Goal: Task Accomplishment & Management: Manage account settings

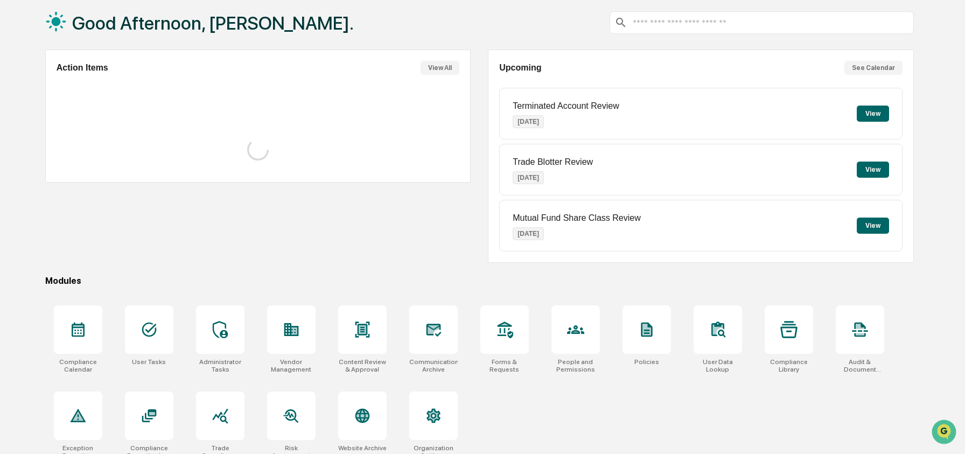
scroll to position [69, 0]
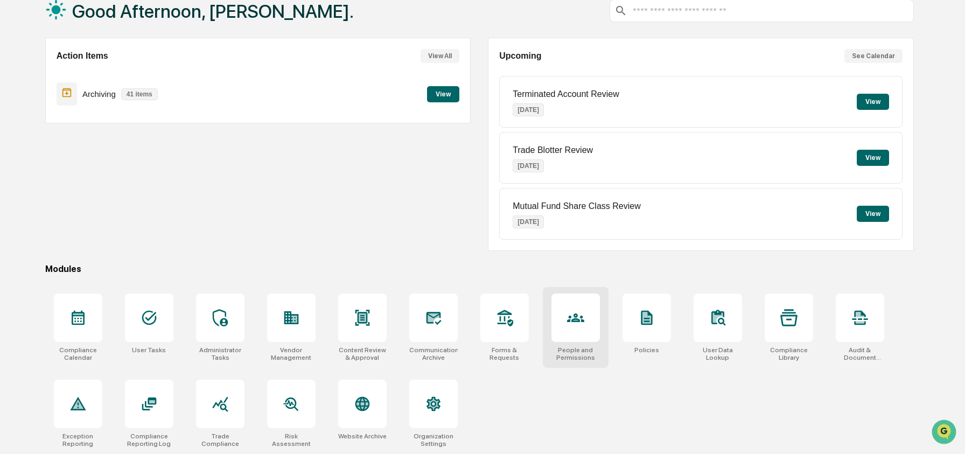
click at [588, 315] on div at bounding box center [575, 318] width 48 height 48
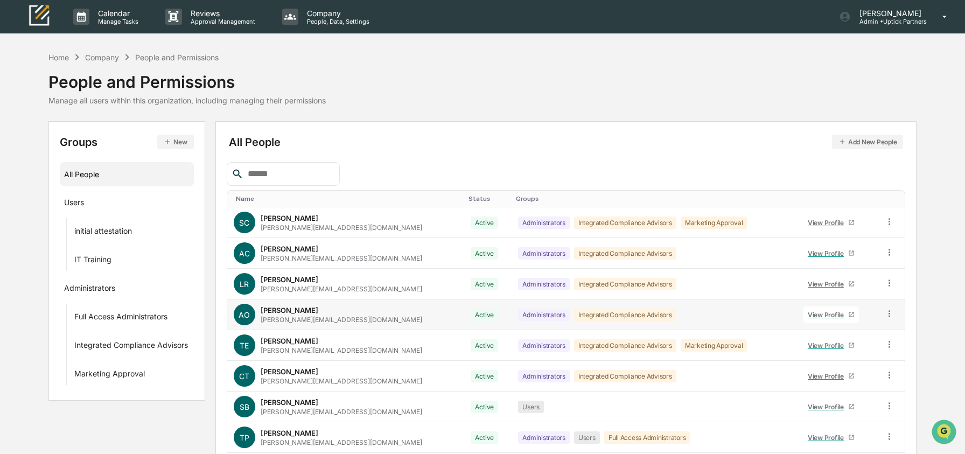
click at [297, 174] on input "text" at bounding box center [289, 174] width 92 height 14
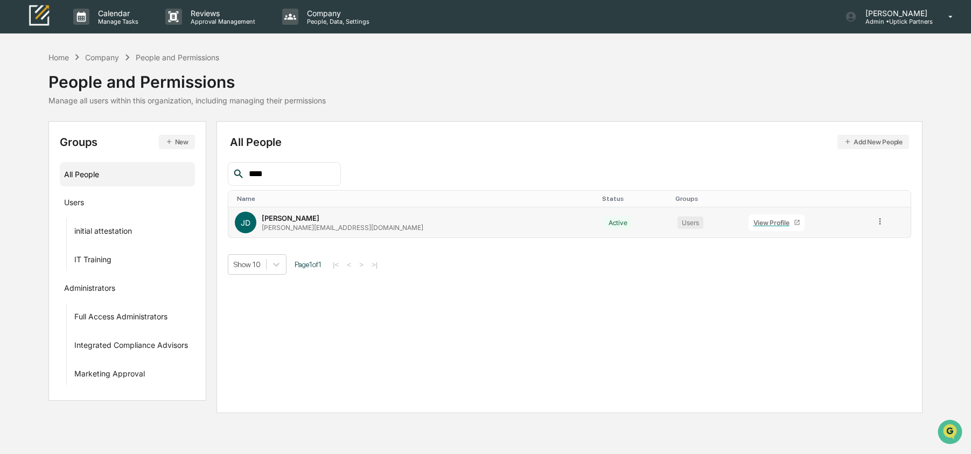
type input "****"
click at [753, 219] on div "View Profile" at bounding box center [773, 223] width 40 height 8
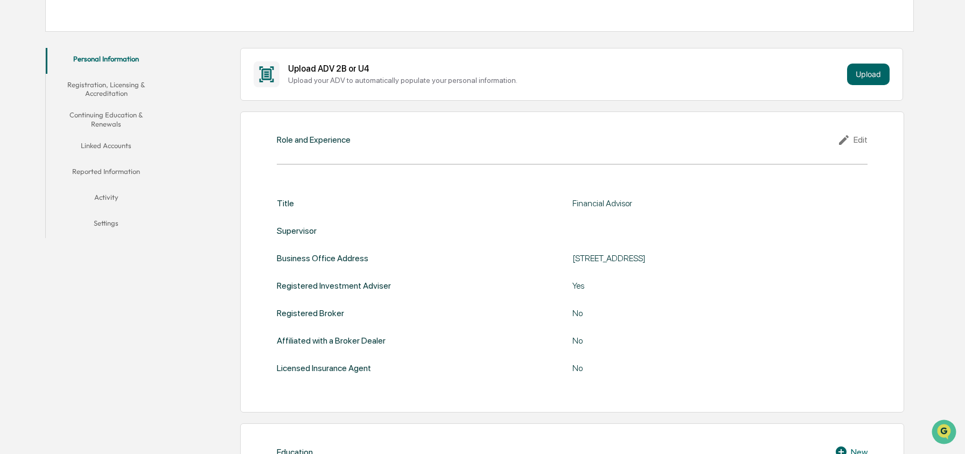
scroll to position [188, 0]
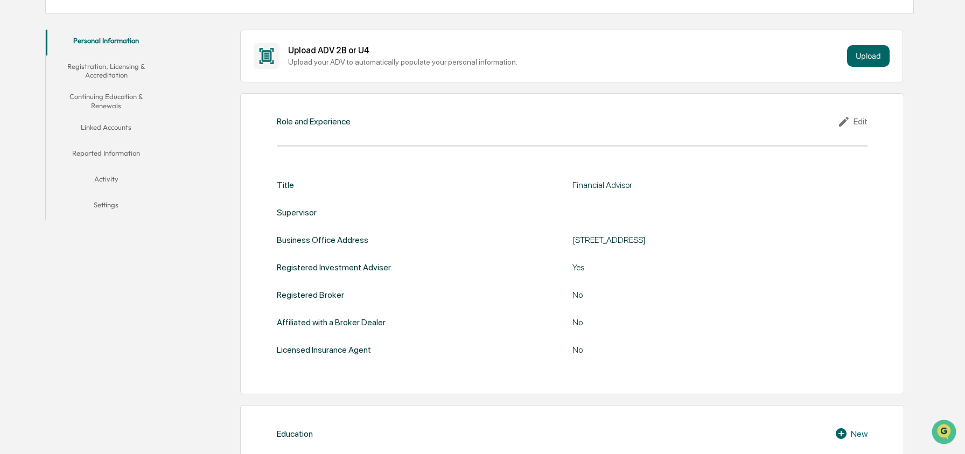
click at [104, 123] on button "Linked Accounts" at bounding box center [106, 129] width 121 height 26
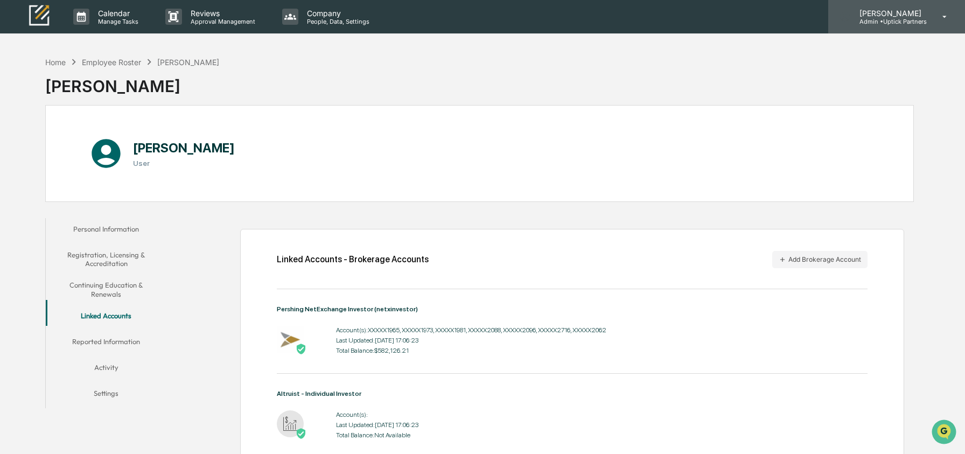
click at [882, 20] on p "Admin • Uptick Partners" at bounding box center [889, 22] width 76 height 8
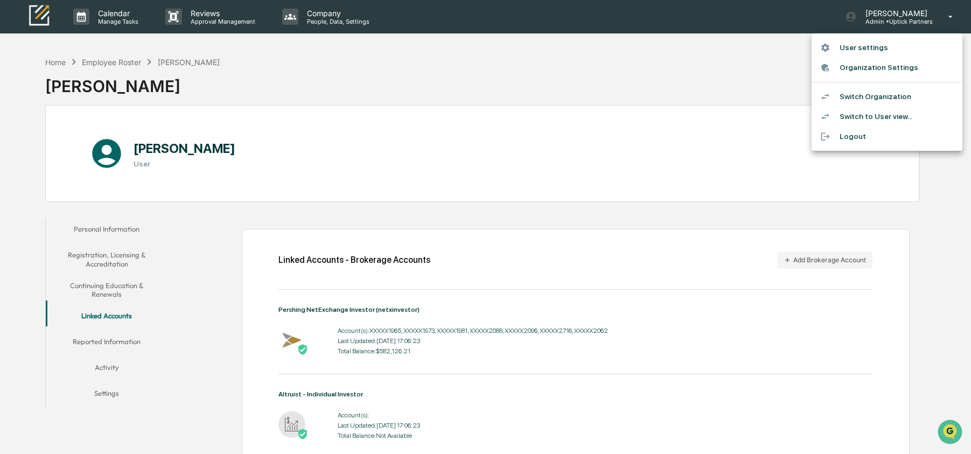
click at [877, 94] on li "Switch Organization" at bounding box center [887, 97] width 151 height 20
